Goal: Information Seeking & Learning: Learn about a topic

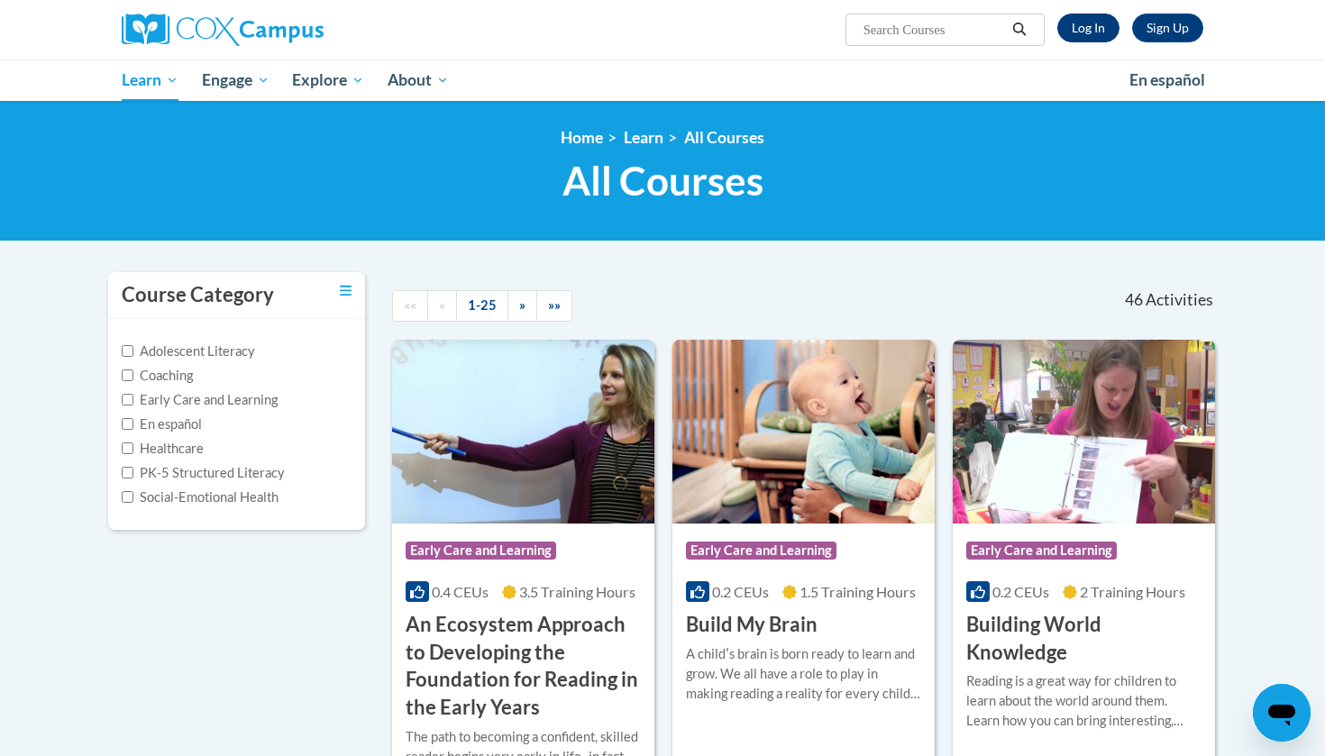
click at [1082, 26] on link "Log In" at bounding box center [1089, 28] width 62 height 29
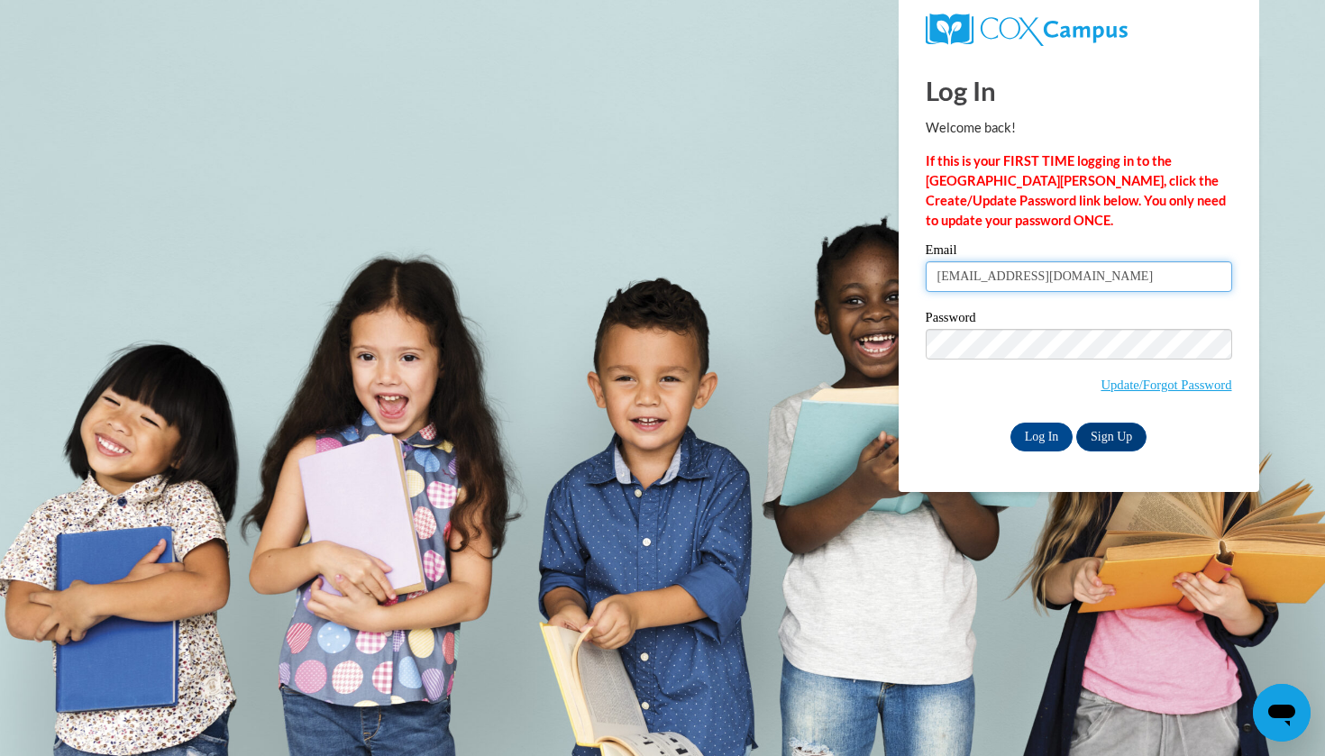
type input "sarahp1105@gmail.com"
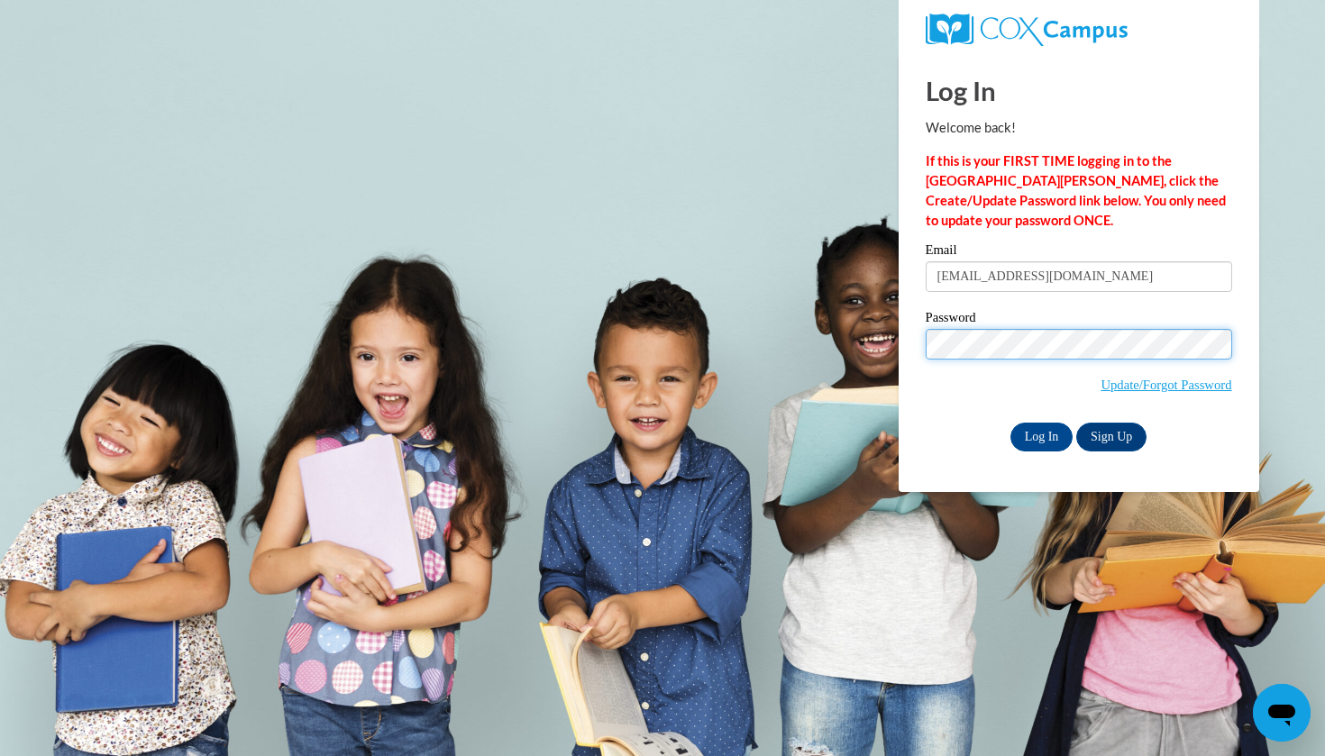
click at [1040, 434] on input "Log In" at bounding box center [1042, 437] width 63 height 29
click at [1042, 435] on input "Log In" at bounding box center [1042, 437] width 63 height 29
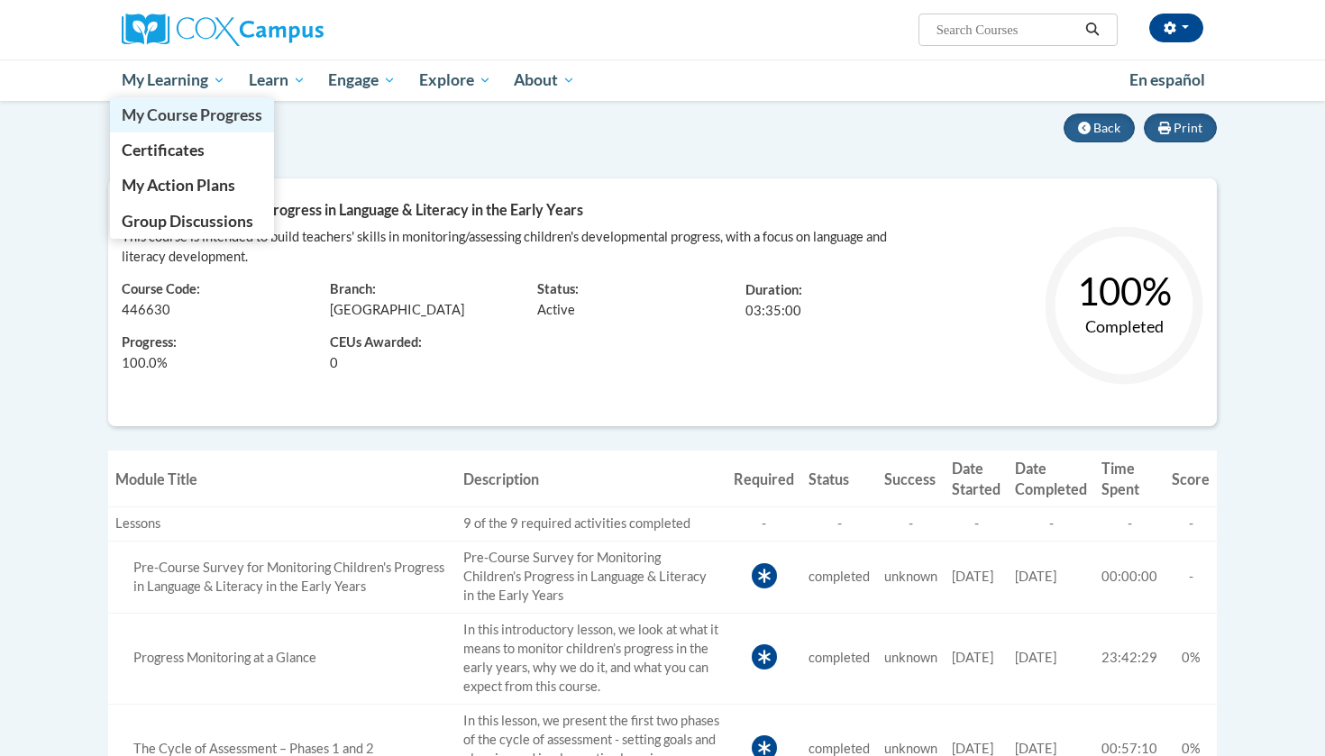
click at [164, 126] on link "My Course Progress" at bounding box center [192, 114] width 164 height 35
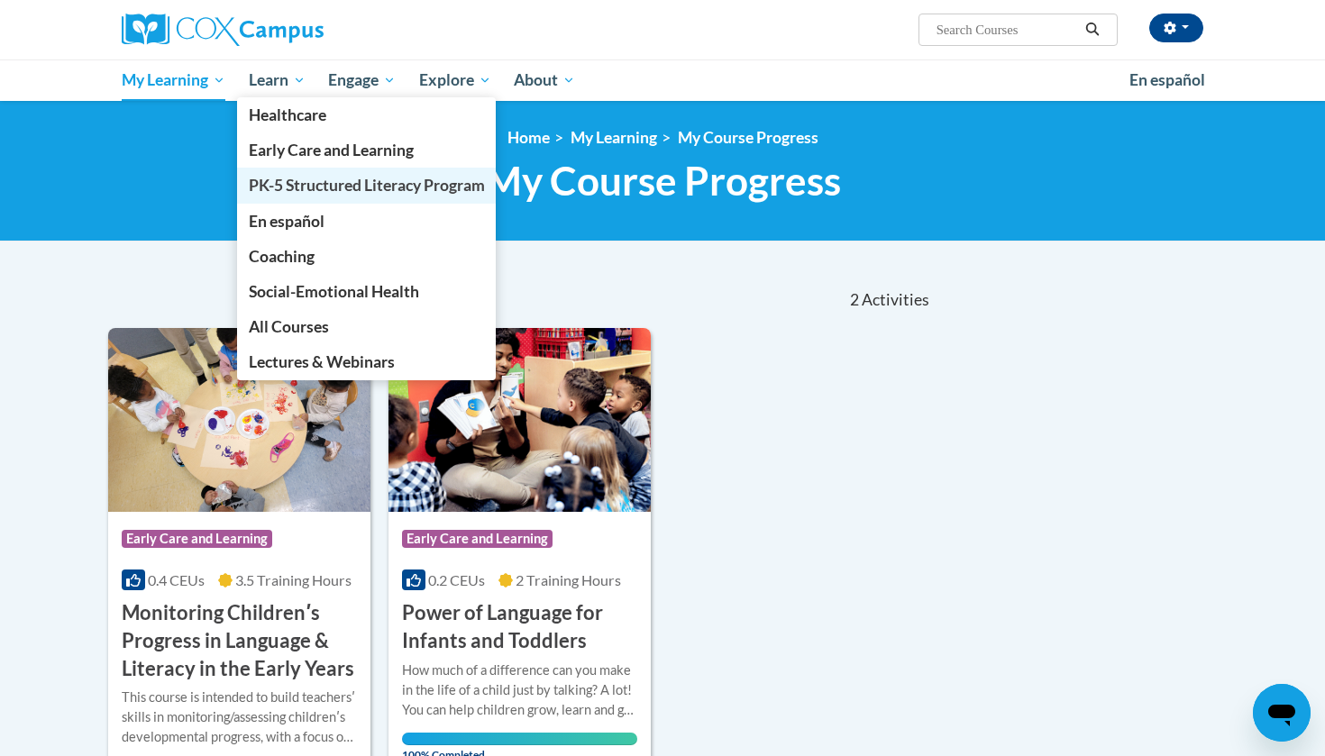
click at [301, 189] on span "PK-5 Structured Literacy Program" at bounding box center [367, 185] width 236 height 19
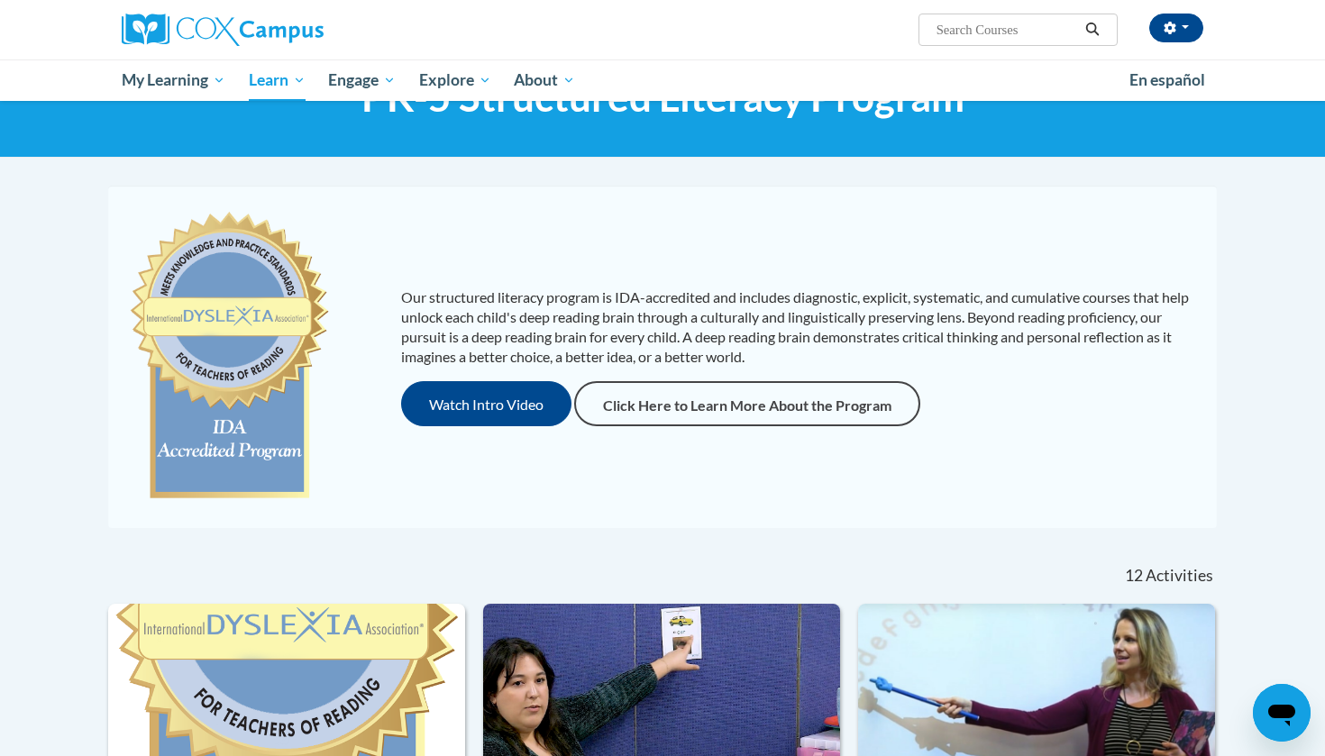
scroll to position [61, 0]
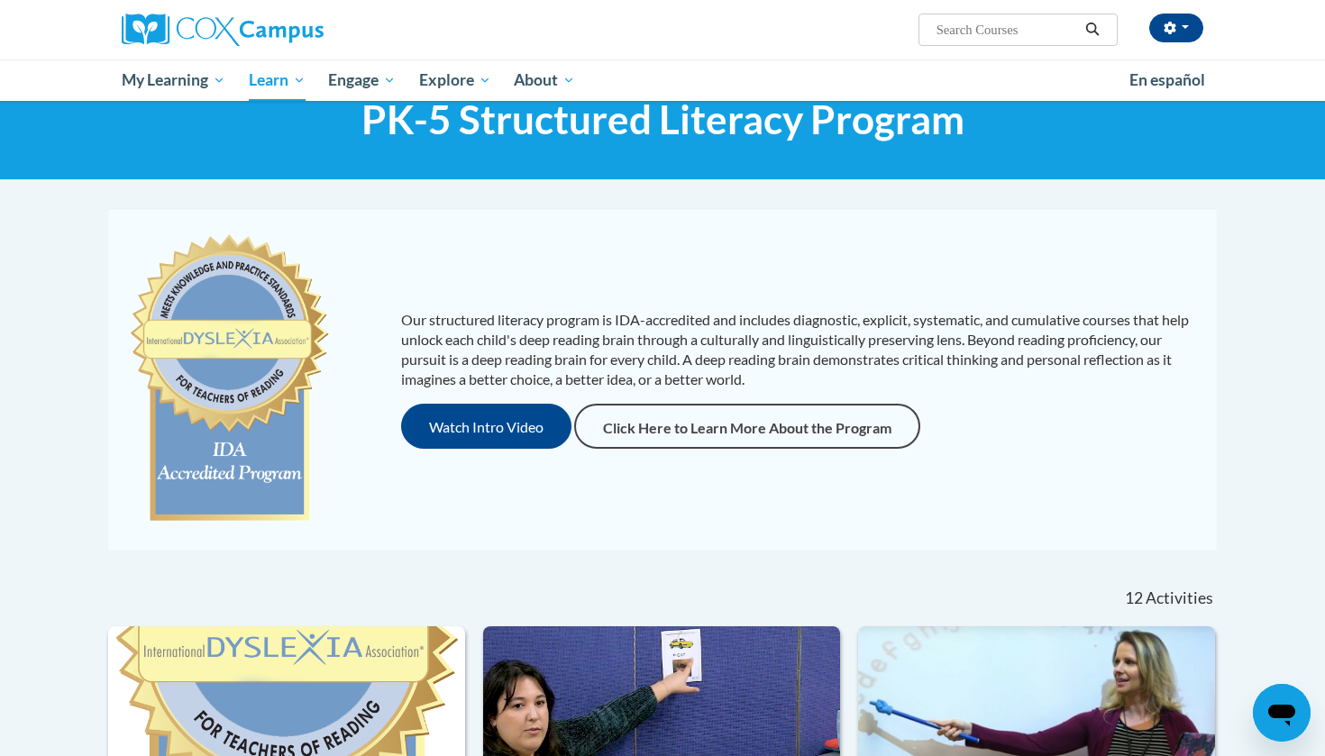
click at [1006, 31] on input "Search..." at bounding box center [1007, 30] width 144 height 22
type input "assessing"
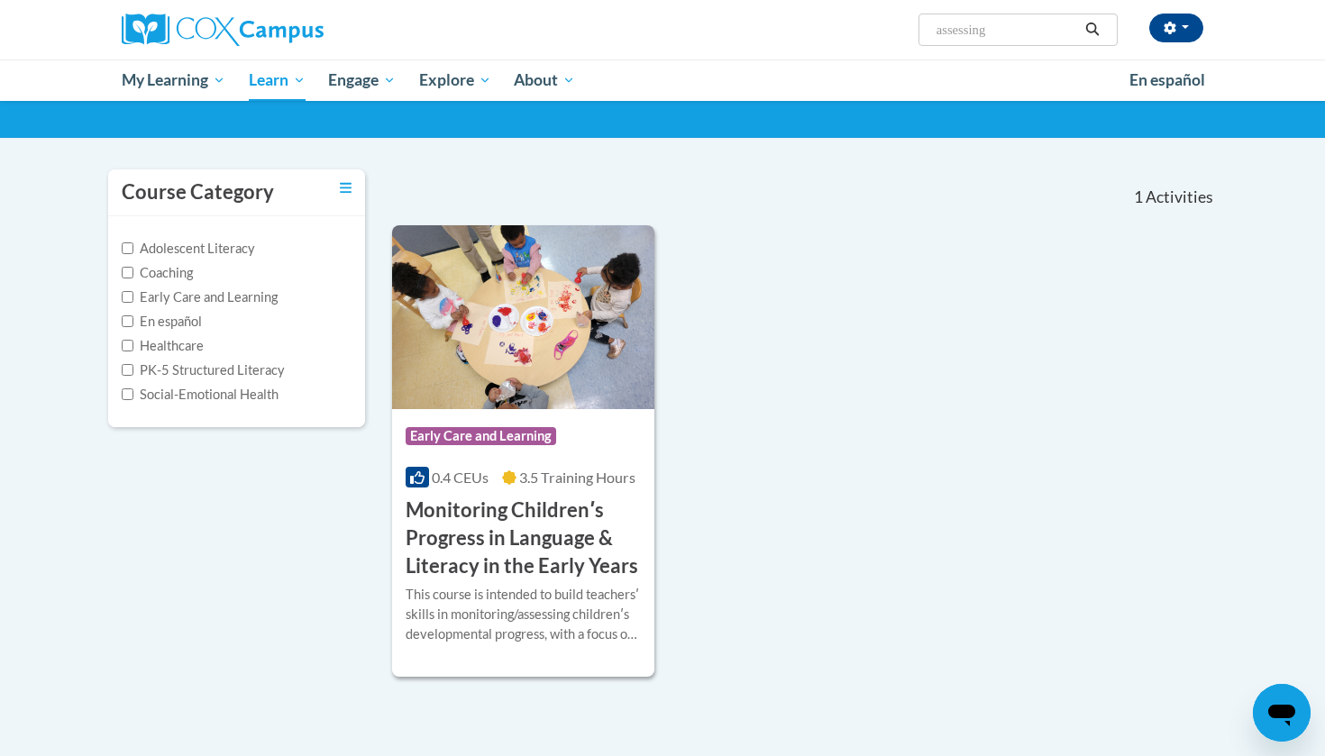
scroll to position [103, 0]
click at [1034, 34] on input "assessing" at bounding box center [1007, 30] width 144 height 22
type input "assessing our students"
click at [1103, 28] on button "Search" at bounding box center [1092, 30] width 27 height 22
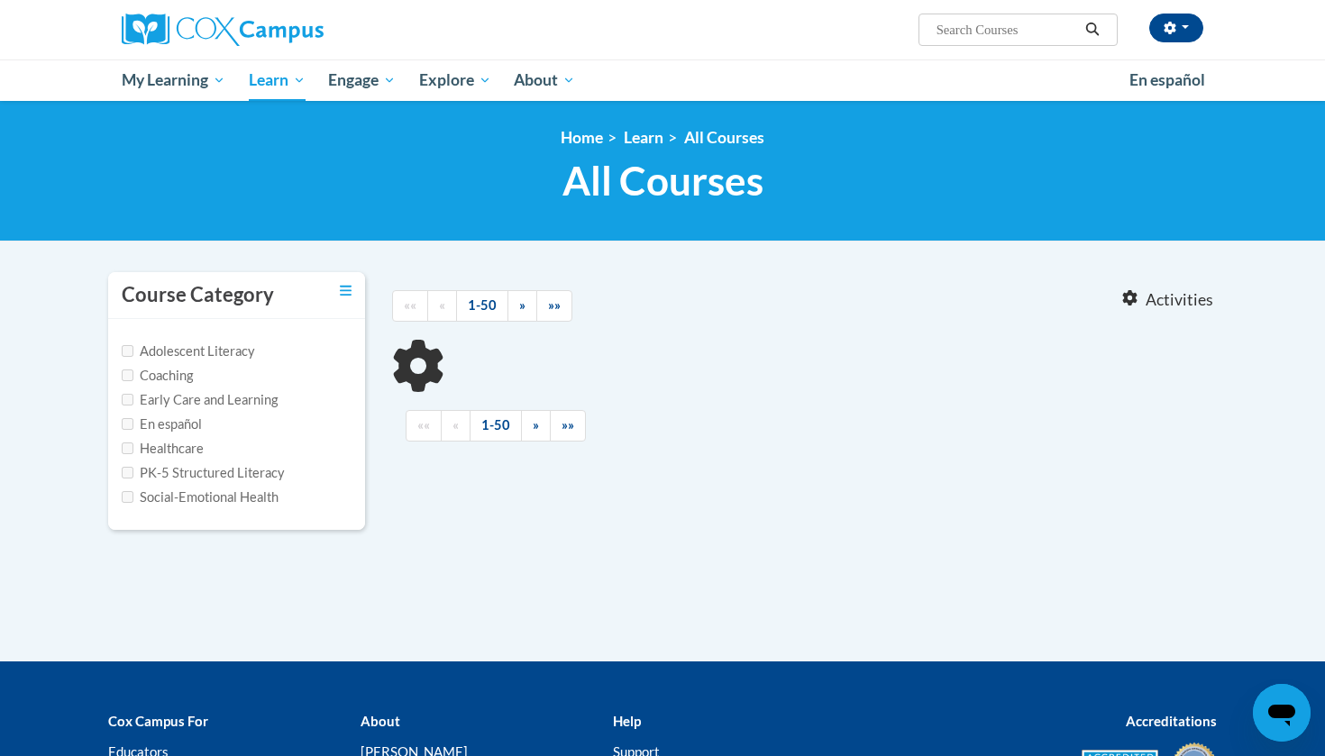
type input "assessing our students"
click at [229, 248] on body "Sarah Parrott (America/Indianapolis UTC-04:00) My Profile Inbox My Transcripts …" at bounding box center [662, 490] width 1325 height 980
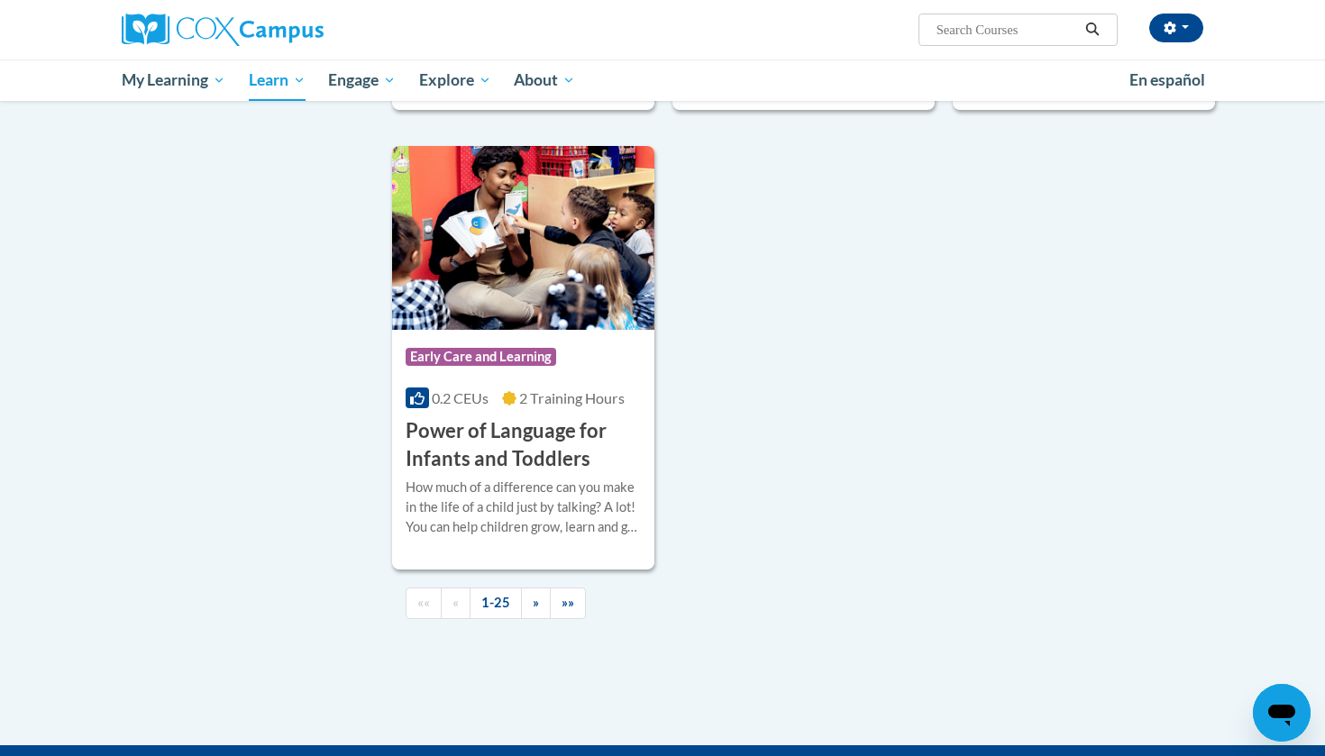
scroll to position [4049, 0]
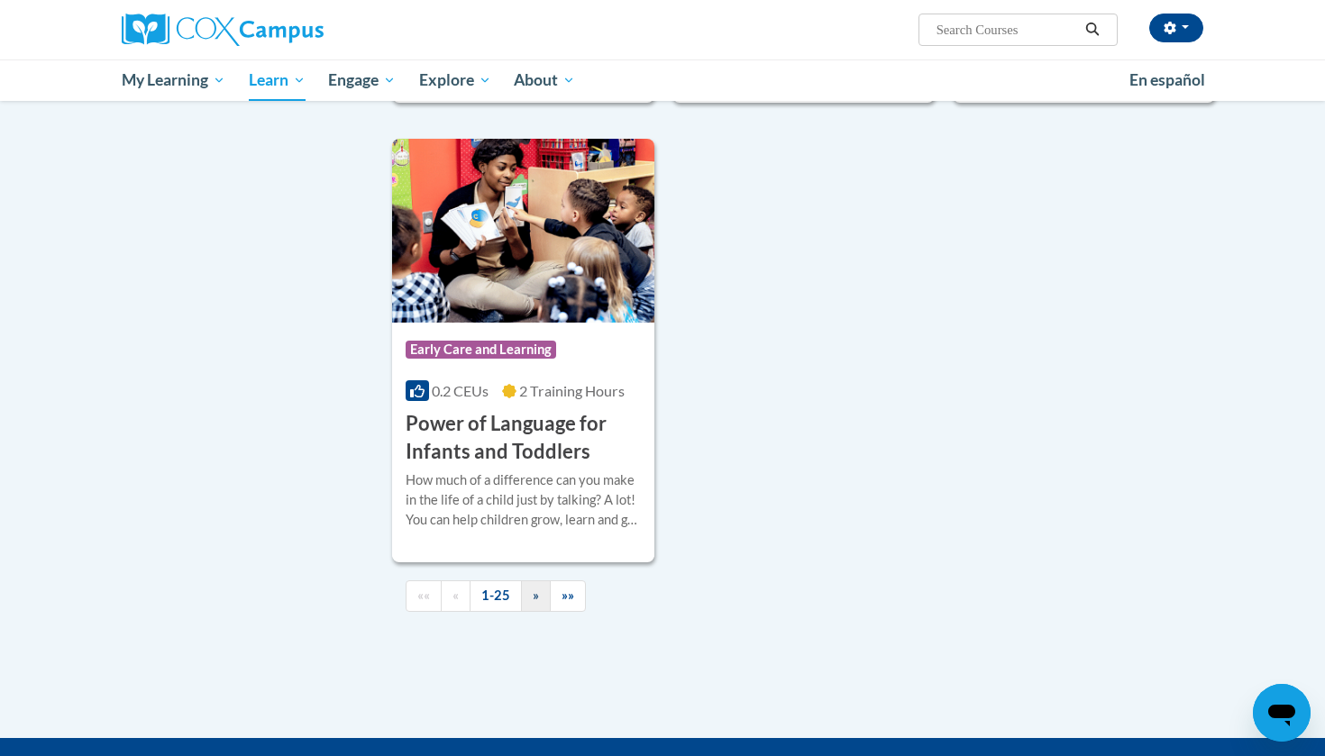
click at [534, 603] on span "»" at bounding box center [536, 595] width 6 height 15
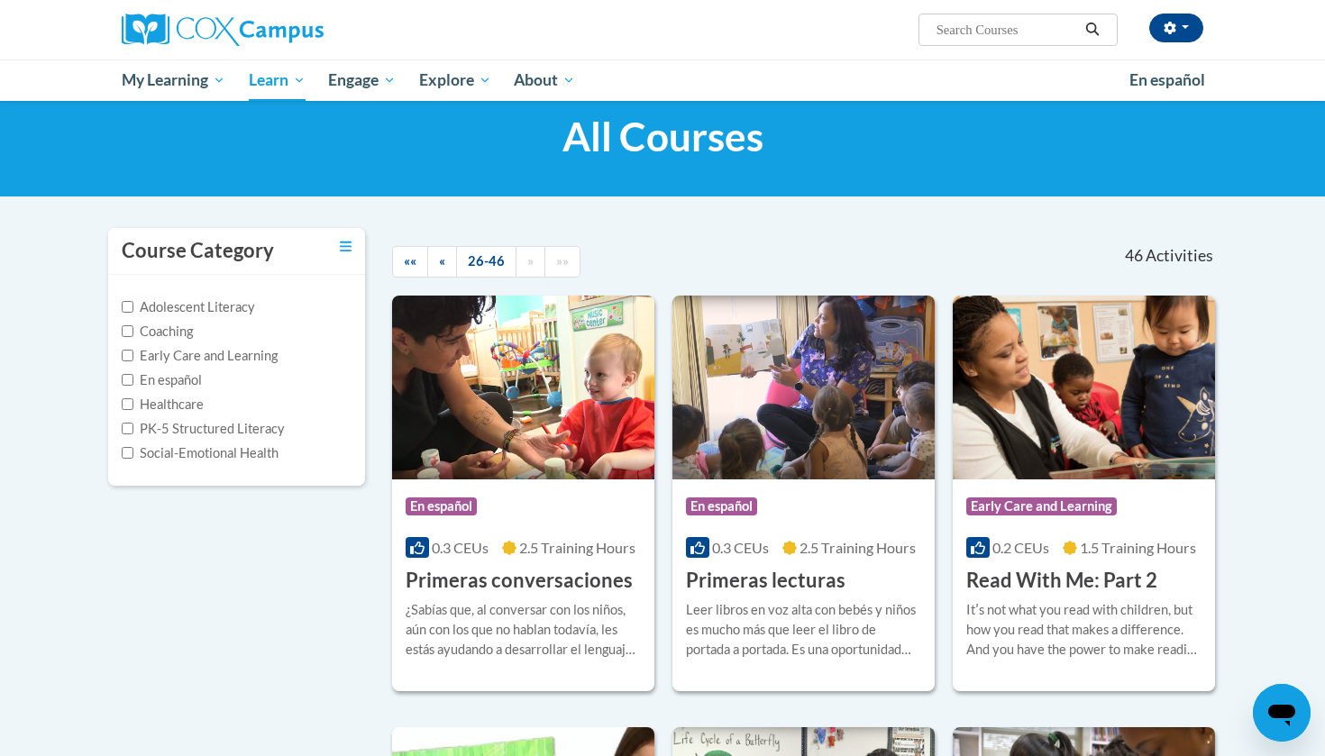
scroll to position [44, 0]
click at [532, 271] on link "»" at bounding box center [531, 262] width 30 height 32
click at [446, 268] on link "«" at bounding box center [442, 262] width 30 height 32
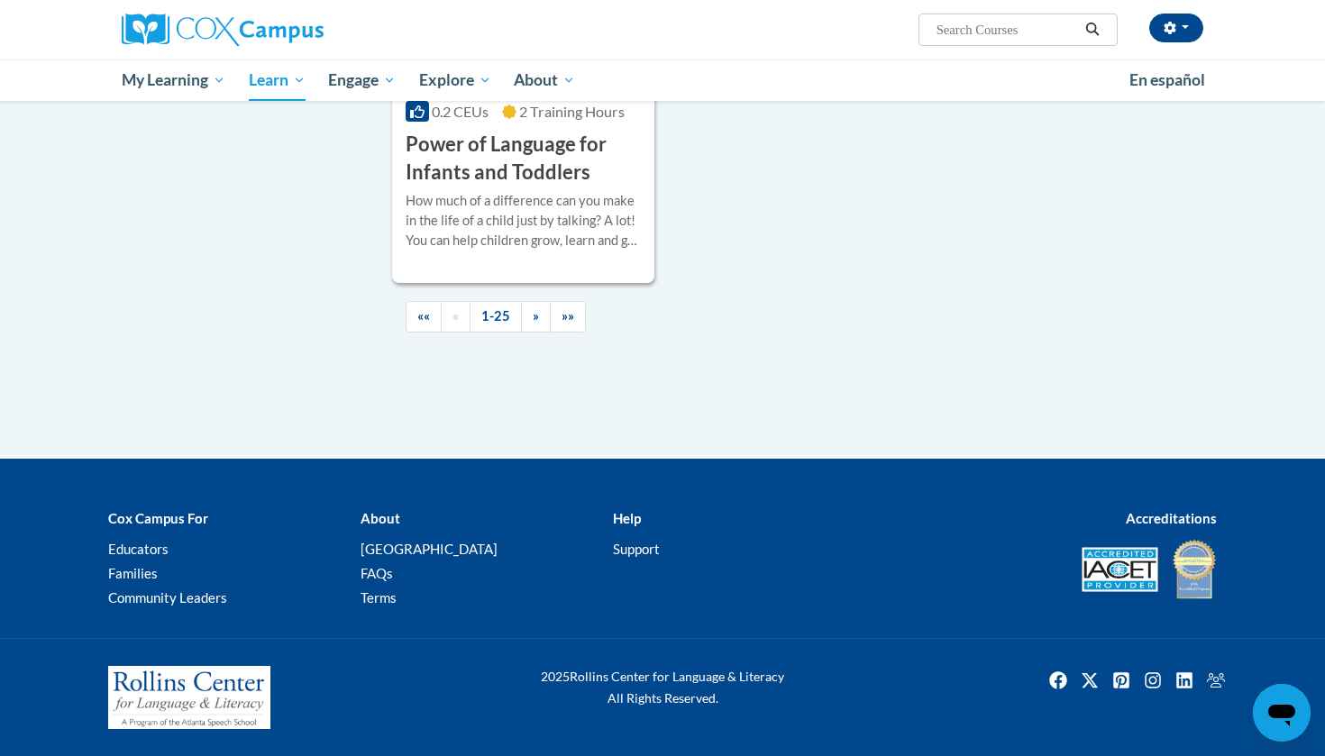
scroll to position [4337, 0]
